Goal: Find specific fact: Find specific fact

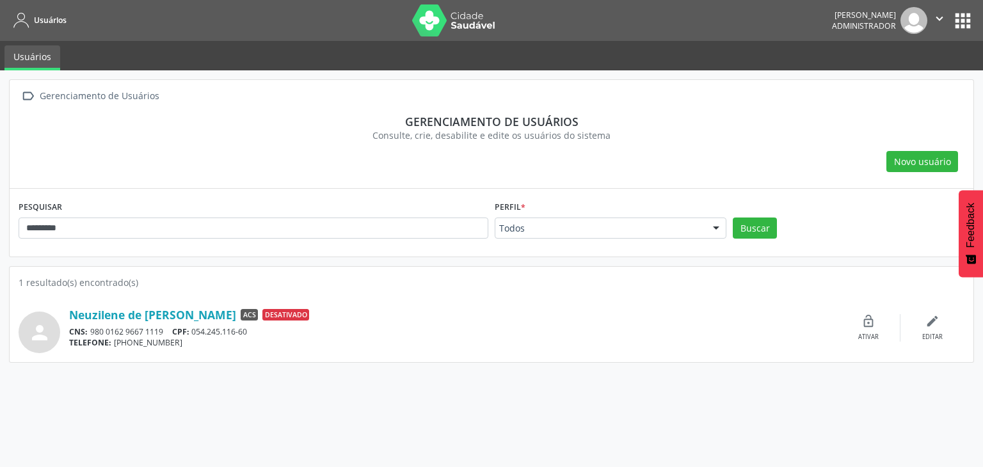
drag, startPoint x: 114, startPoint y: 226, endPoint x: 0, endPoint y: 218, distance: 114.1
click at [0, 219] on div " Gerenciamento de Usuários Gerenciamento de usuários Consulte, crie, desabilit…" at bounding box center [491, 268] width 983 height 397
click at [732, 217] on button "Buscar" at bounding box center [754, 228] width 44 height 22
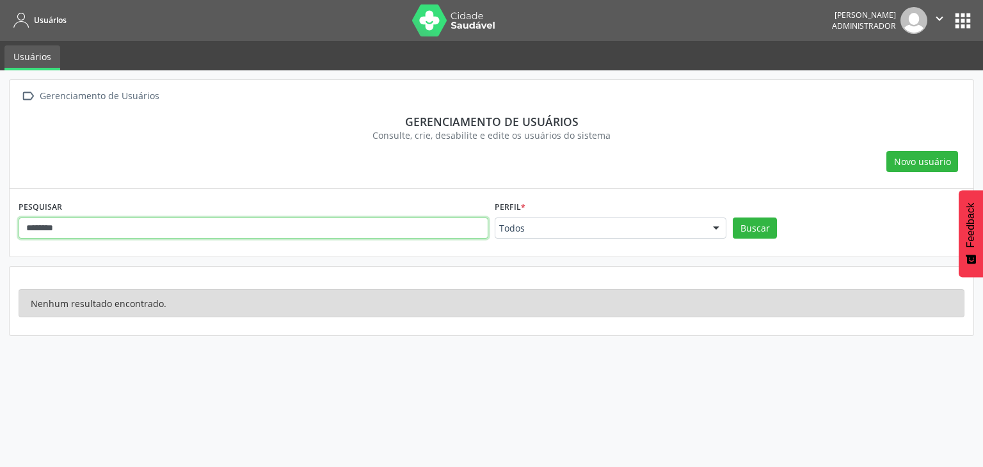
drag, startPoint x: 143, startPoint y: 221, endPoint x: 0, endPoint y: 194, distance: 145.2
click at [0, 194] on div " Gerenciamento de Usuários Gerenciamento de usuários Consulte, crie, desabilit…" at bounding box center [491, 268] width 983 height 397
click at [732, 217] on button "Buscar" at bounding box center [754, 228] width 44 height 22
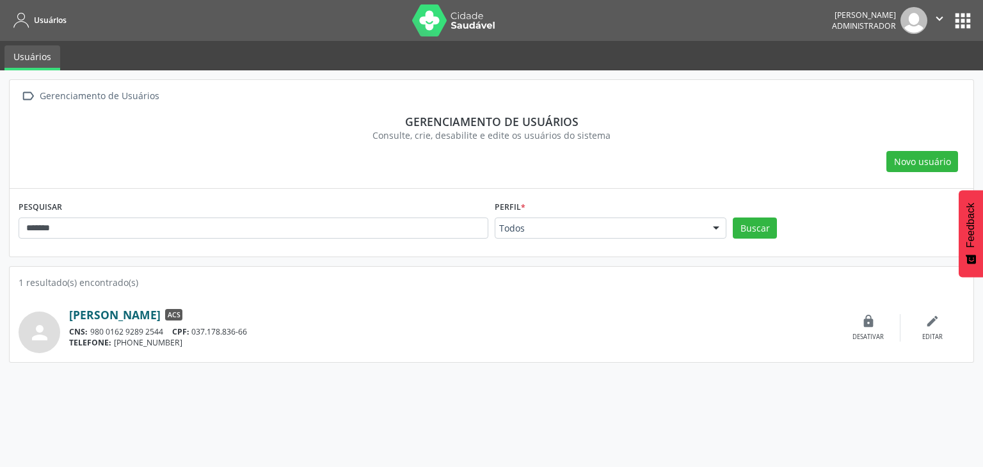
click at [132, 317] on link "[PERSON_NAME]" at bounding box center [114, 315] width 91 height 14
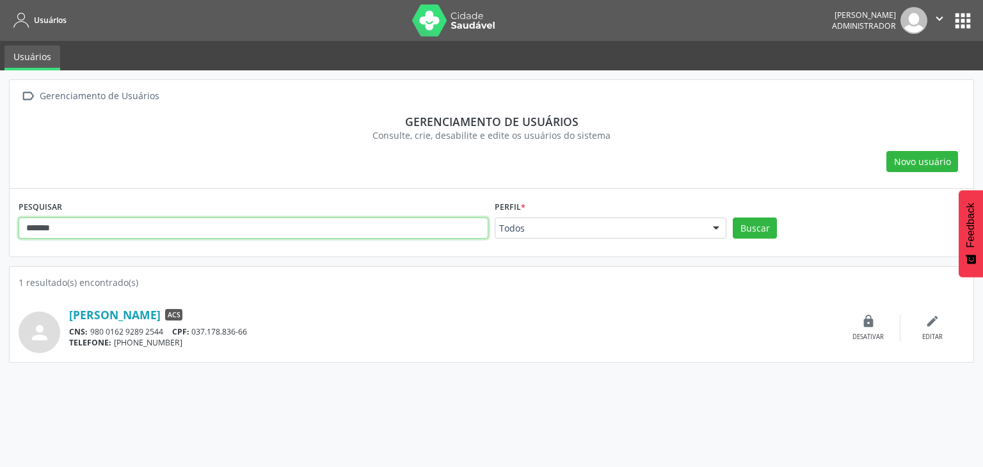
drag, startPoint x: 64, startPoint y: 231, endPoint x: 0, endPoint y: 179, distance: 82.3
click at [0, 179] on div " Gerenciamento de Usuários Gerenciamento de usuários Consulte, crie, desabilit…" at bounding box center [491, 268] width 983 height 397
click at [732, 217] on button "Buscar" at bounding box center [754, 228] width 44 height 22
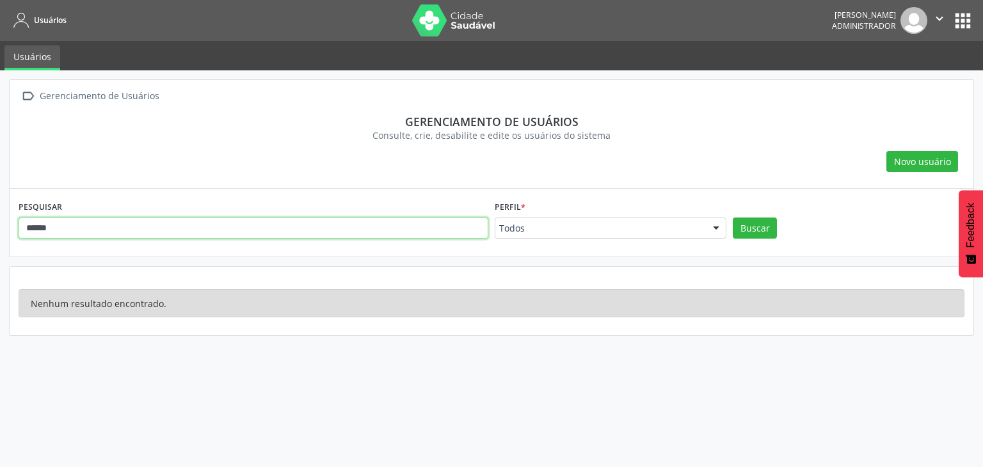
click at [103, 226] on input "******" at bounding box center [254, 228] width 470 height 22
click at [732, 217] on button "Buscar" at bounding box center [754, 228] width 44 height 22
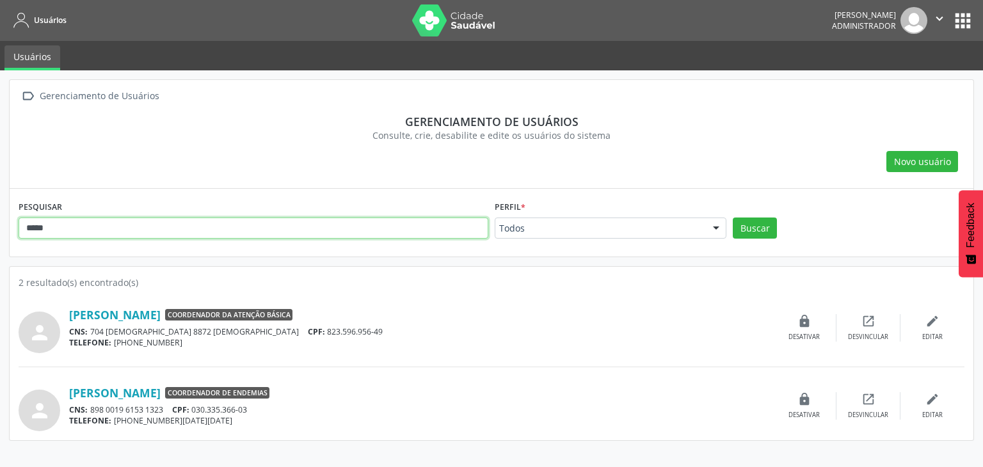
drag, startPoint x: 56, startPoint y: 223, endPoint x: 0, endPoint y: 216, distance: 56.8
click at [0, 216] on div " Gerenciamento de Usuários Gerenciamento de usuários Consulte, crie, desabilit…" at bounding box center [491, 268] width 983 height 397
click at [732, 217] on button "Buscar" at bounding box center [754, 228] width 44 height 22
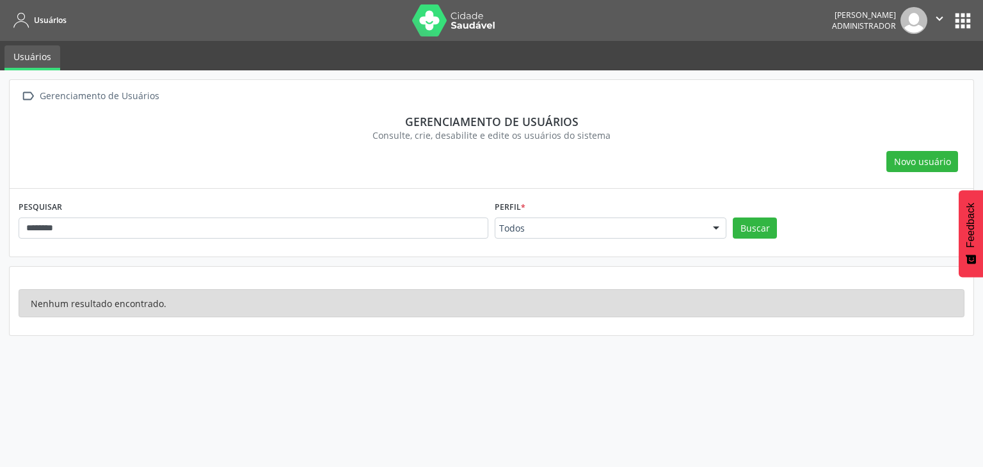
click at [409, 217] on div "PESQUISAR ********" at bounding box center [253, 223] width 476 height 50
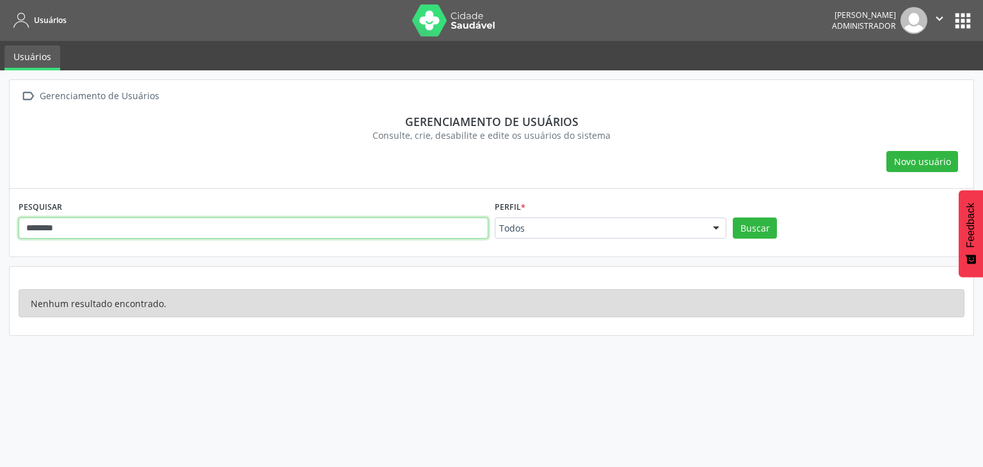
click at [397, 228] on input "********" at bounding box center [254, 228] width 470 height 22
click at [732, 217] on button "Buscar" at bounding box center [754, 228] width 44 height 22
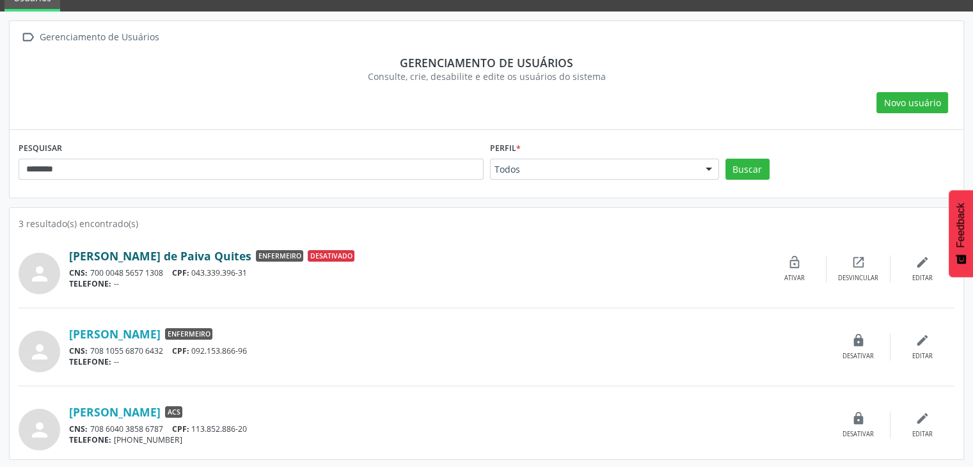
scroll to position [59, 0]
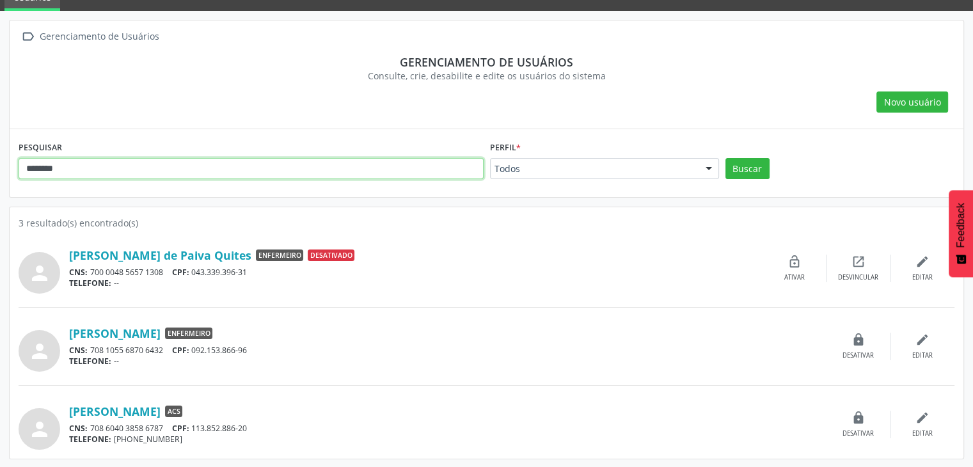
click at [166, 169] on input "********" at bounding box center [251, 169] width 465 height 22
click at [725, 158] on button "Buscar" at bounding box center [747, 169] width 44 height 22
click at [175, 170] on input "**********" at bounding box center [251, 169] width 465 height 22
click at [725, 158] on button "Buscar" at bounding box center [747, 169] width 44 height 22
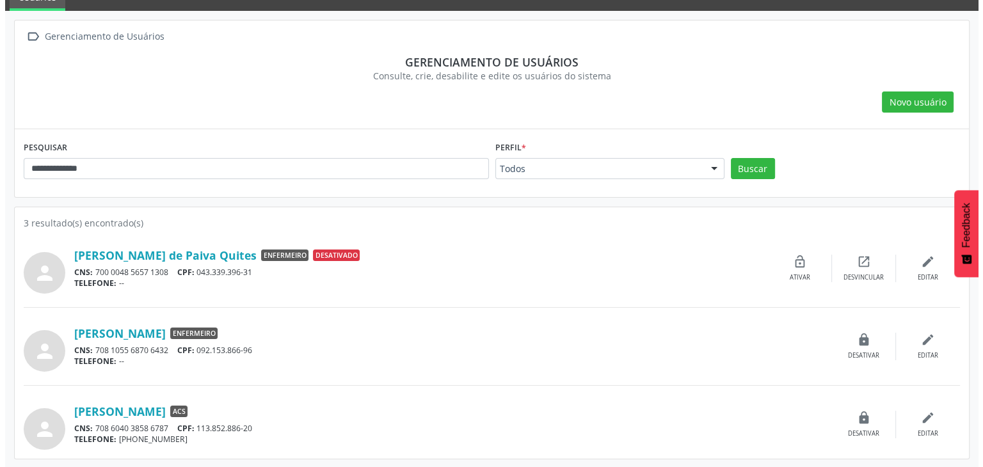
scroll to position [0, 0]
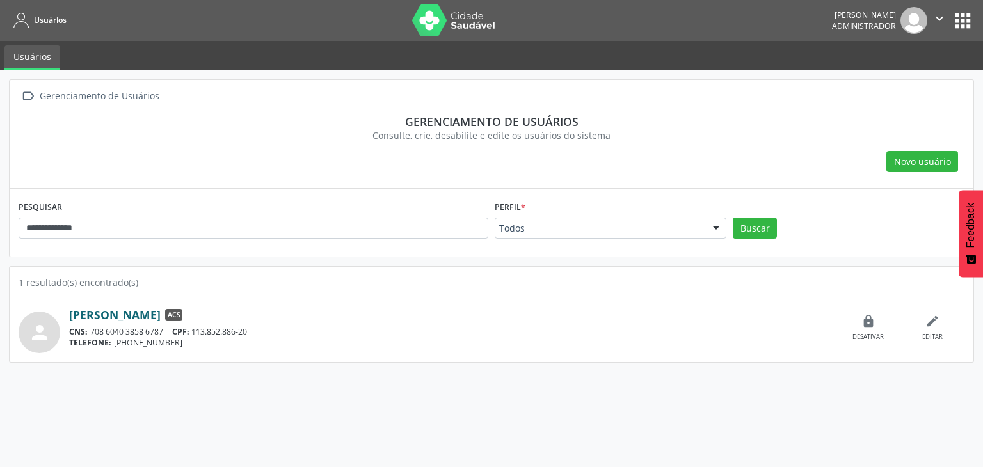
click at [161, 311] on link "[PERSON_NAME]" at bounding box center [114, 315] width 91 height 14
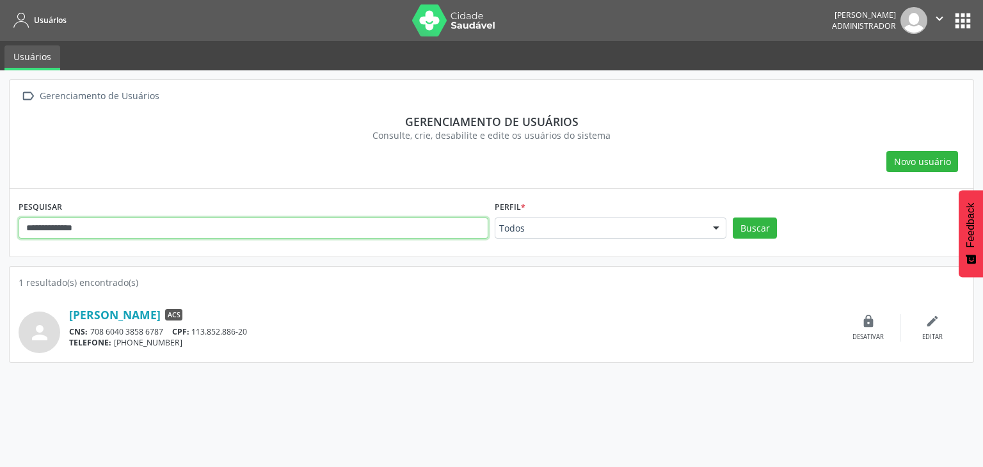
drag, startPoint x: 33, startPoint y: 209, endPoint x: 0, endPoint y: 205, distance: 33.5
click at [0, 205] on div "**********" at bounding box center [491, 268] width 983 height 397
click at [732, 217] on button "Buscar" at bounding box center [754, 228] width 44 height 22
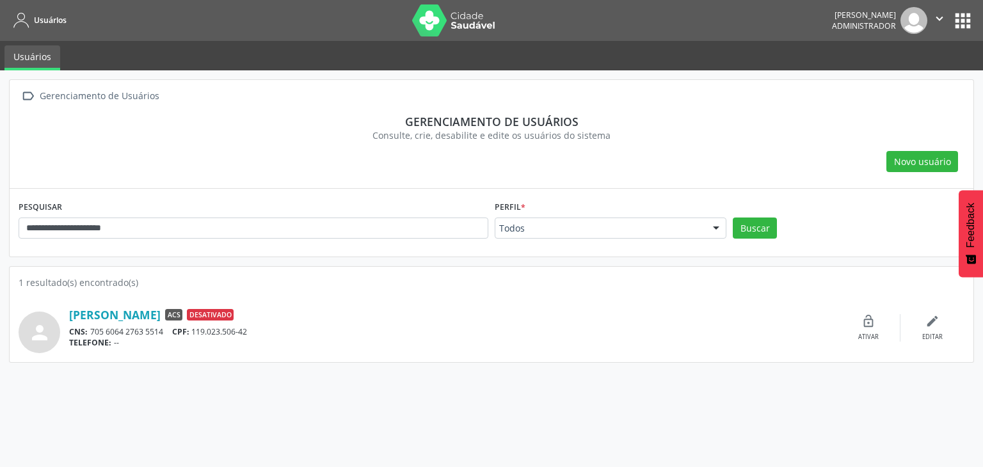
drag, startPoint x: 67, startPoint y: 309, endPoint x: 205, endPoint y: 304, distance: 137.6
click at [205, 304] on div "person [PERSON_NAME] ACS Desativado CNS: 705 6064 2763 5514 CPF: 119.023.506-42…" at bounding box center [491, 328] width 945 height 51
drag, startPoint x: 228, startPoint y: 325, endPoint x: 203, endPoint y: 329, distance: 25.3
click at [198, 328] on div "CNS: 705 6064 2763 5514 CPF: 119.023.506-42" at bounding box center [452, 331] width 767 height 11
copy div "119.023.506-42"
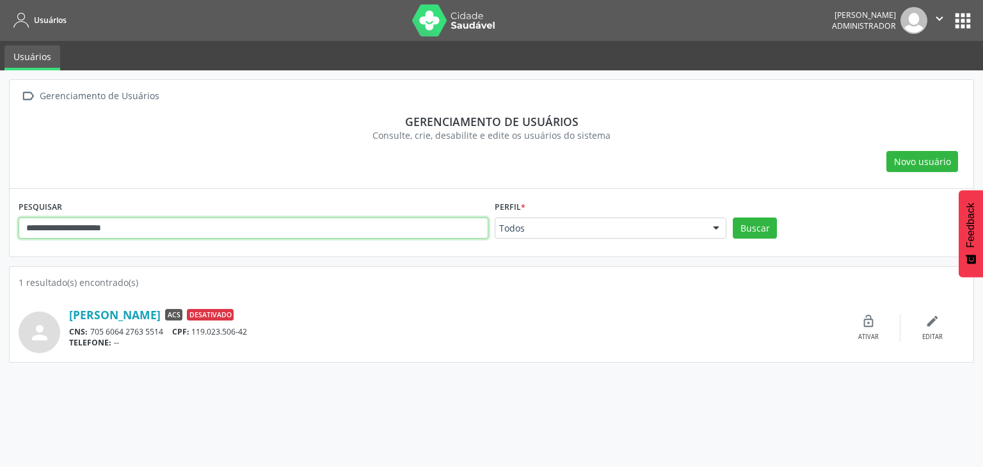
drag, startPoint x: 166, startPoint y: 236, endPoint x: 46, endPoint y: 221, distance: 121.2
click at [48, 217] on input "**********" at bounding box center [254, 228] width 470 height 22
click at [732, 217] on button "Buscar" at bounding box center [754, 228] width 44 height 22
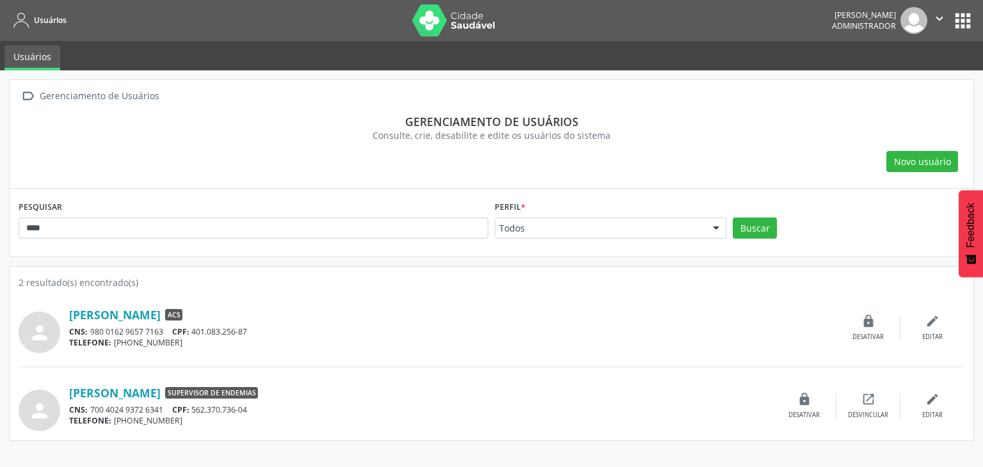
drag, startPoint x: 64, startPoint y: 310, endPoint x: 203, endPoint y: 300, distance: 139.1
click at [193, 300] on div "person [PERSON_NAME] ACS CNS: 980 0162 9657 7163 CPF: 401.083.256-87 TELEFONE: …" at bounding box center [491, 360] width 945 height 142
copy div "[PERSON_NAME]"
drag, startPoint x: 259, startPoint y: 326, endPoint x: 196, endPoint y: 328, distance: 62.7
click at [196, 328] on div "CNS: 980 0162 9657 7163 CPF: 401.083.256-87" at bounding box center [452, 331] width 767 height 11
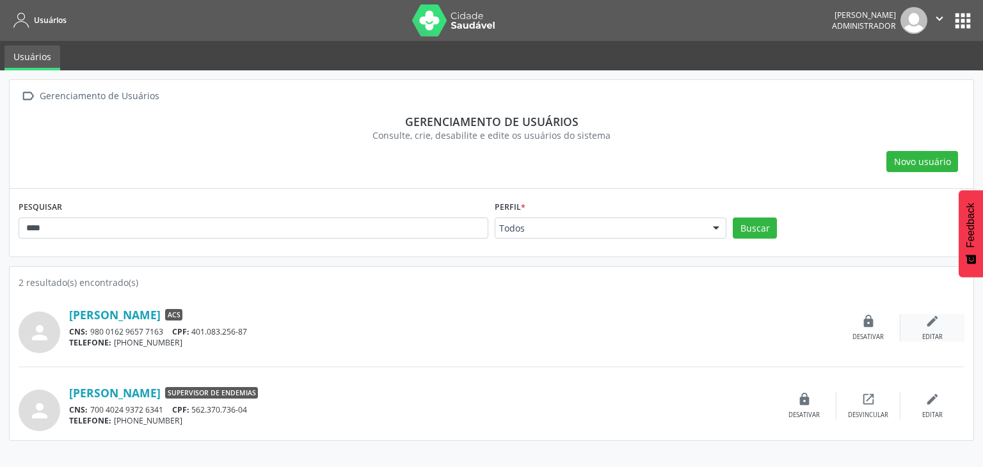
copy div "401.083.256-87"
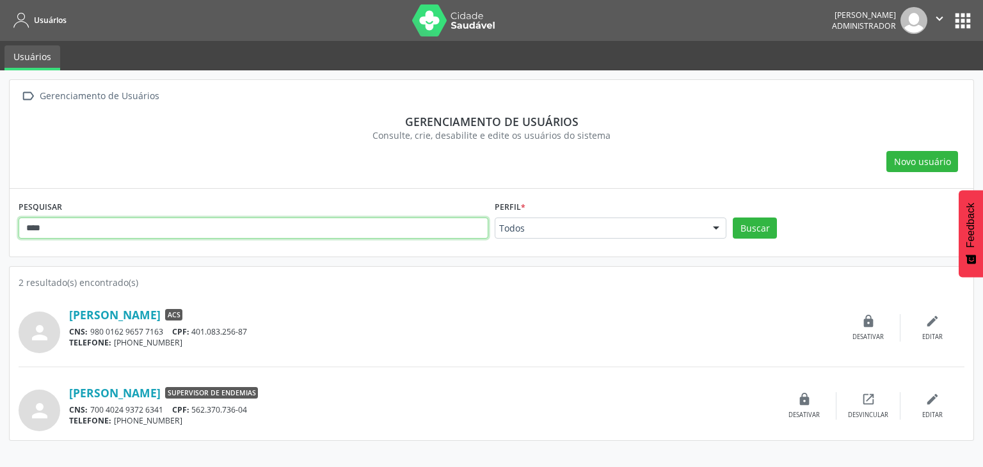
drag, startPoint x: 68, startPoint y: 227, endPoint x: 0, endPoint y: 205, distance: 71.8
click at [0, 205] on div " Gerenciamento de Usuários Gerenciamento de usuários Consulte, crie, desabilit…" at bounding box center [491, 268] width 983 height 397
type input "*"
click at [732, 217] on button "Buscar" at bounding box center [754, 228] width 44 height 22
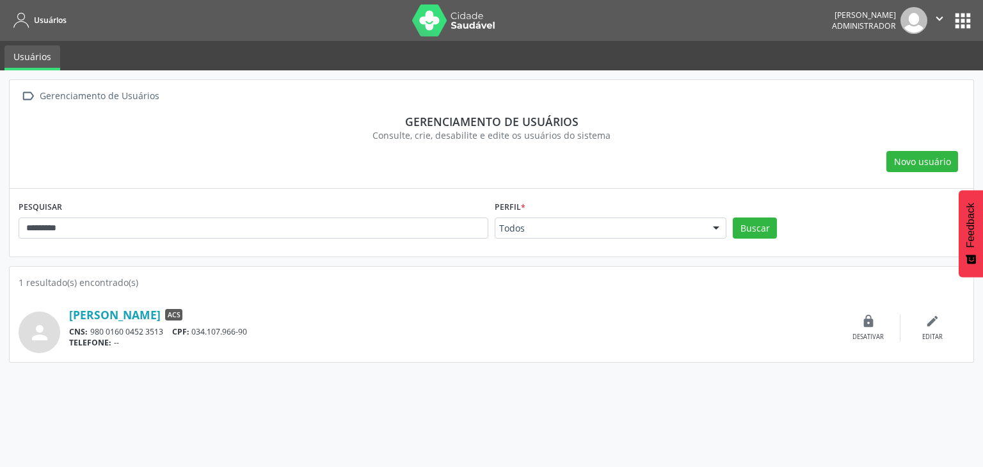
drag, startPoint x: 86, startPoint y: 312, endPoint x: 272, endPoint y: 302, distance: 187.1
click at [272, 303] on div "person [PERSON_NAME] ACS CNS: 980 0160 0452 3513 CPF: 034.107.966-90 TELEFONE: …" at bounding box center [491, 328] width 945 height 51
copy div "[PERSON_NAME]"
drag, startPoint x: 215, startPoint y: 322, endPoint x: 195, endPoint y: 331, distance: 21.5
click at [195, 331] on div "CNS: 980 0160 0452 3513 CPF: 034.107.966-90" at bounding box center [452, 331] width 767 height 11
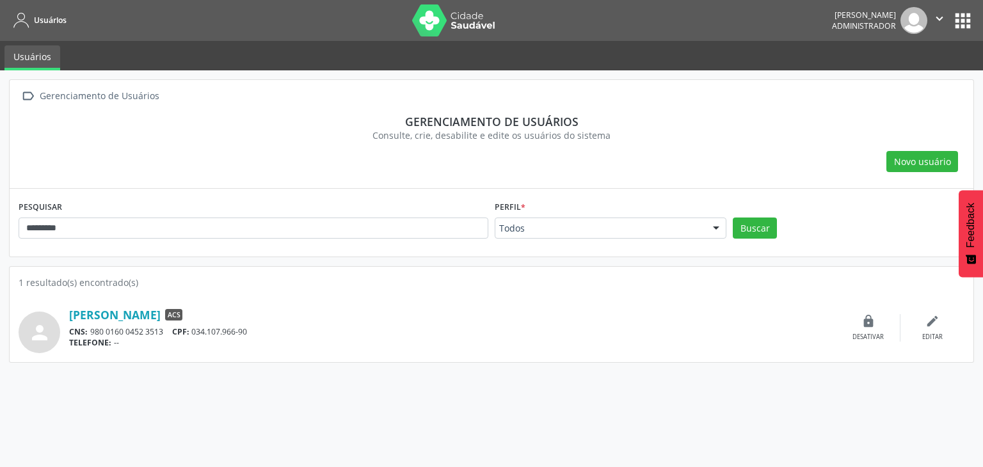
copy div "034.107.966-90"
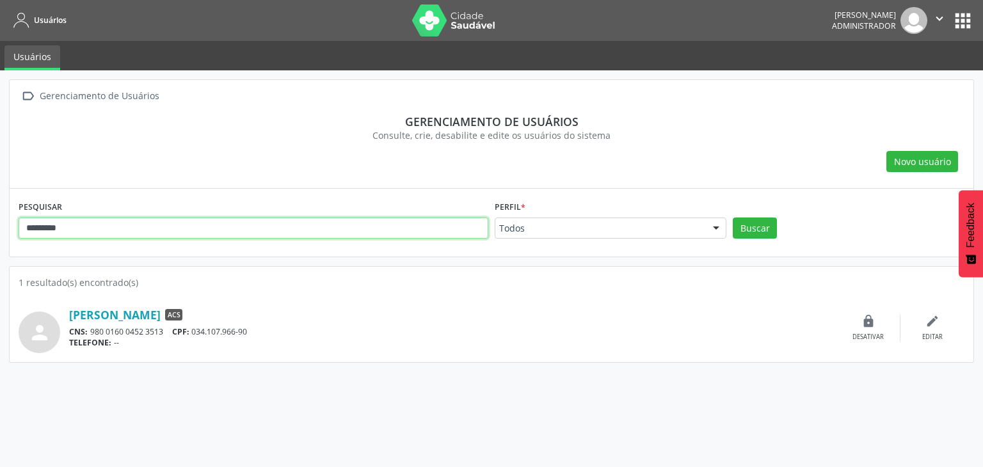
drag, startPoint x: 85, startPoint y: 223, endPoint x: 1, endPoint y: 200, distance: 87.5
click at [0, 201] on div " Gerenciamento de Usuários Gerenciamento de usuários Consulte, crie, desabilit…" at bounding box center [491, 268] width 983 height 397
click at [732, 217] on button "Buscar" at bounding box center [754, 228] width 44 height 22
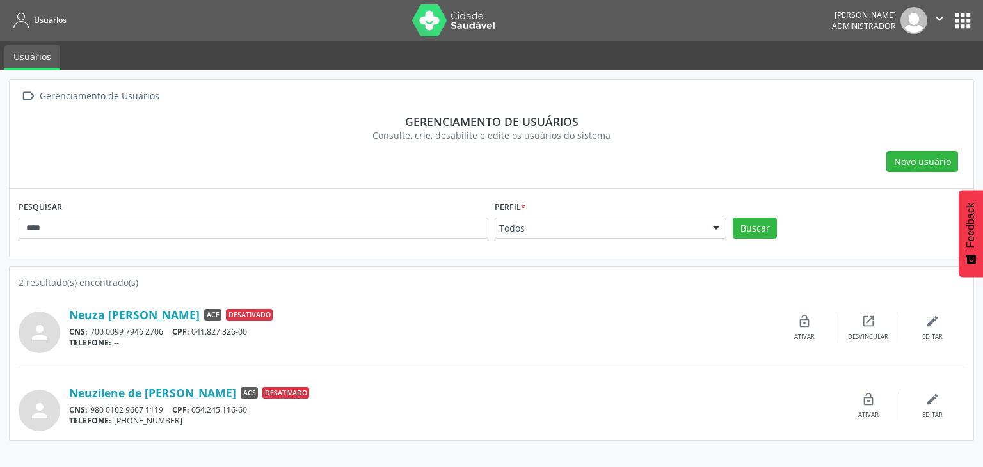
drag, startPoint x: 64, startPoint y: 388, endPoint x: 237, endPoint y: 382, distance: 173.4
click at [237, 382] on div "person [PERSON_NAME] ACS Desativado CNS: 980 0162 9667 1119 CPF: 054.245.116-60…" at bounding box center [491, 406] width 945 height 51
copy div "Neuzilene de [PERSON_NAME]"
drag, startPoint x: 256, startPoint y: 407, endPoint x: 195, endPoint y: 407, distance: 60.8
click at [195, 407] on div "CNS: 980 0162 9667 1119 CPF: 054.245.116-60" at bounding box center [452, 409] width 767 height 11
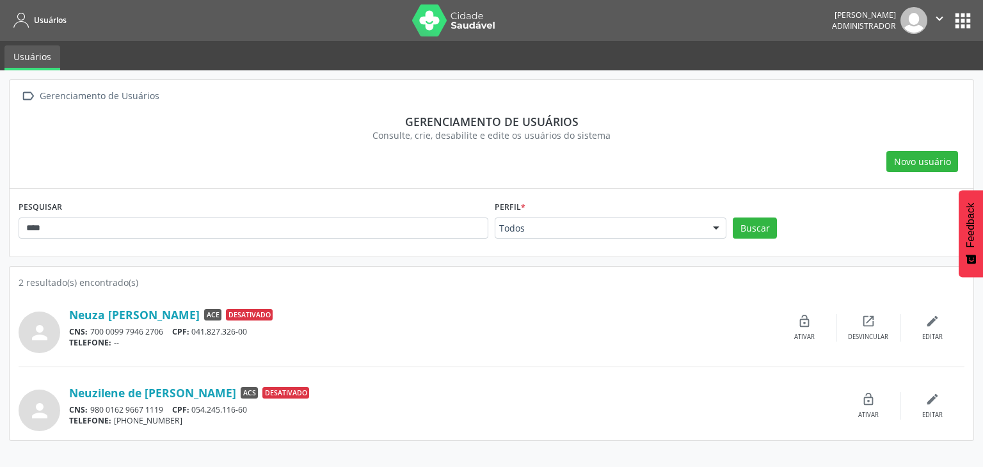
copy div "054.245.116-60"
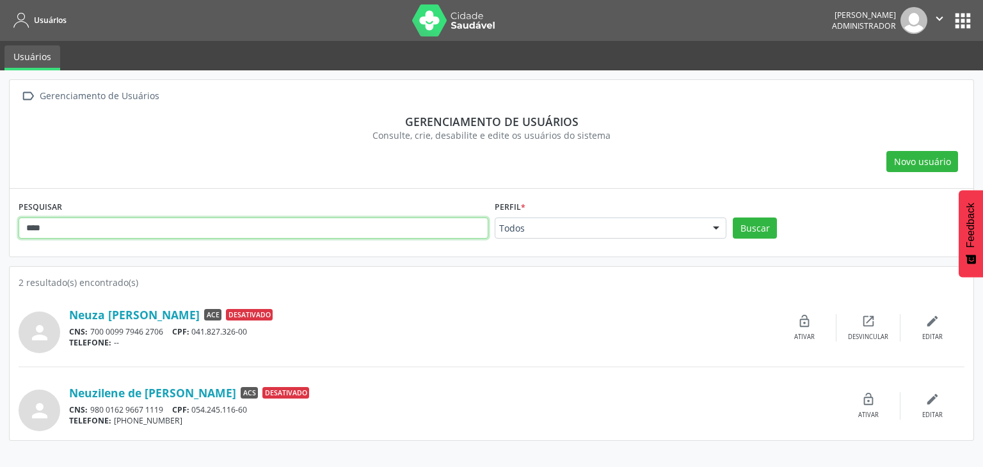
drag, startPoint x: 107, startPoint y: 238, endPoint x: 29, endPoint y: 220, distance: 80.1
click at [29, 220] on input "****" at bounding box center [254, 228] width 470 height 22
type input "*****"
click at [732, 217] on button "Buscar" at bounding box center [754, 228] width 44 height 22
